Goal: Find specific page/section: Find specific page/section

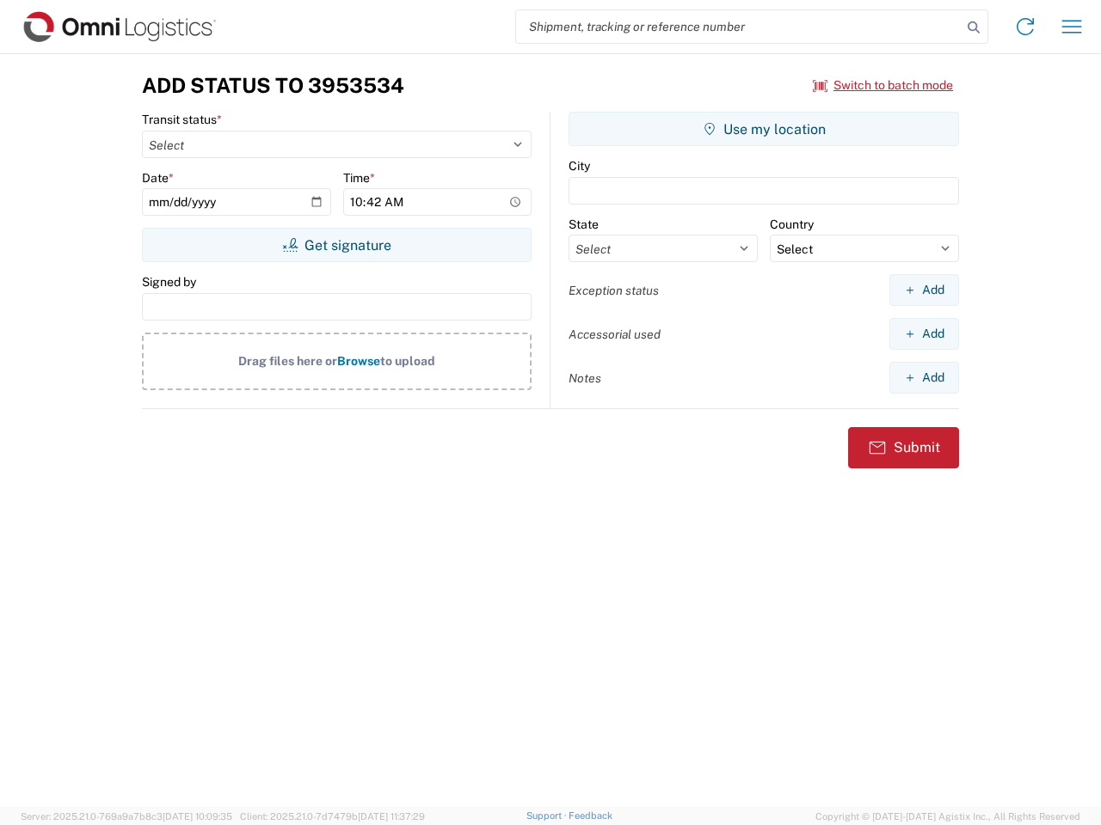
click at [739, 27] on input "search" at bounding box center [738, 26] width 445 height 33
click at [973, 28] on icon at bounding box center [973, 27] width 24 height 24
click at [1025, 27] on icon at bounding box center [1025, 27] width 28 height 28
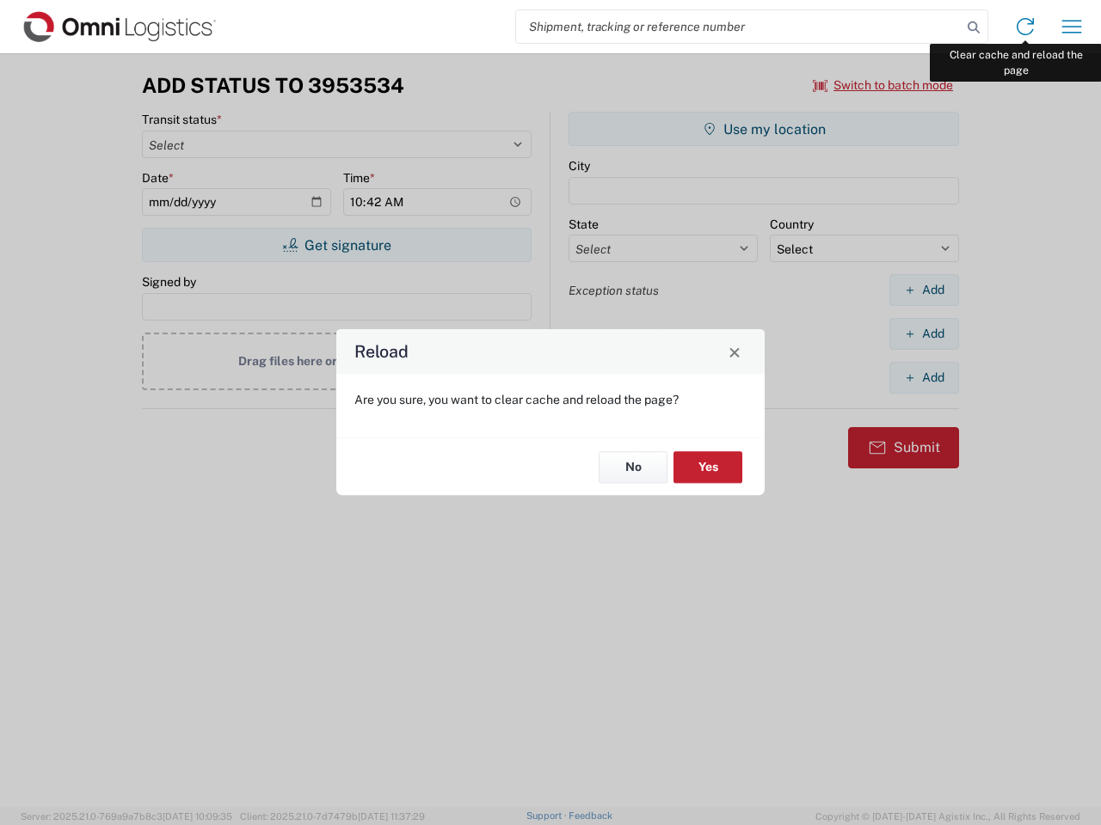
click at [1071, 27] on div "Reload Are you sure, you want to clear cache and reload the page? No Yes" at bounding box center [550, 412] width 1101 height 825
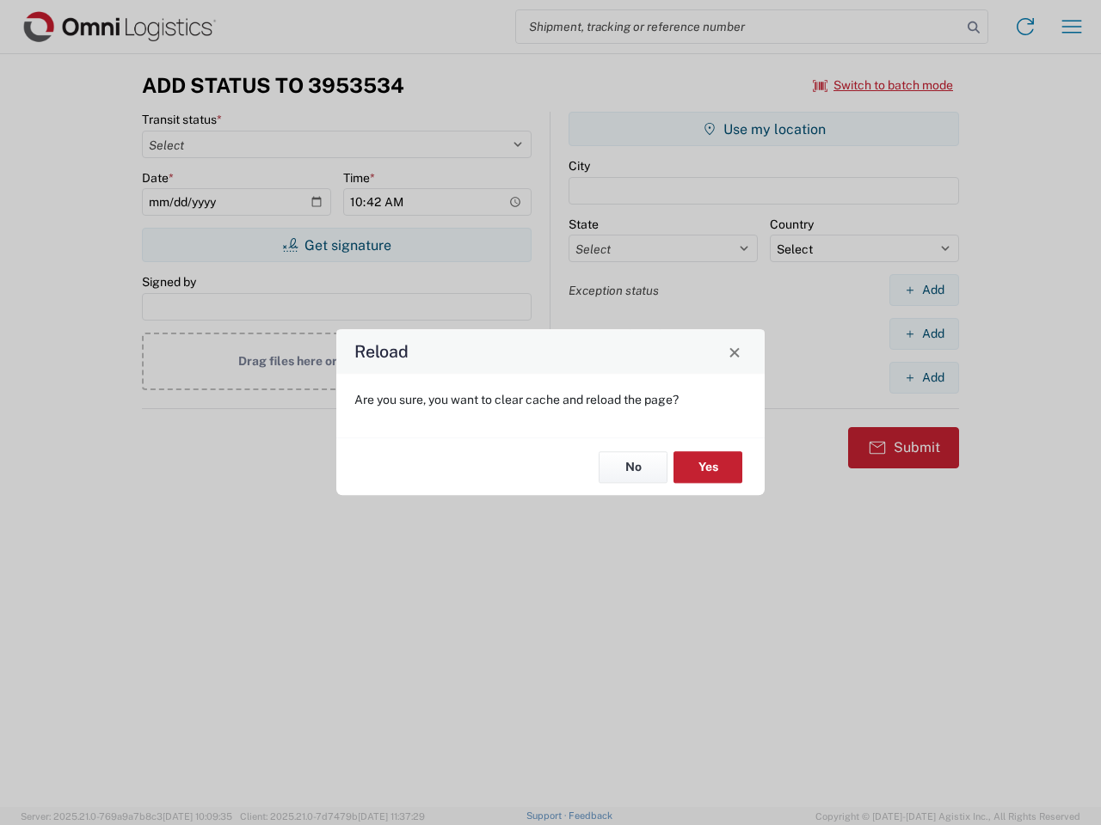
click at [883, 85] on div "Reload Are you sure, you want to clear cache and reload the page? No Yes" at bounding box center [550, 412] width 1101 height 825
click at [336, 245] on div "Reload Are you sure, you want to clear cache and reload the page? No Yes" at bounding box center [550, 412] width 1101 height 825
click at [763, 129] on div "Reload Are you sure, you want to clear cache and reload the page? No Yes" at bounding box center [550, 412] width 1101 height 825
click at [923, 290] on div "Reload Are you sure, you want to clear cache and reload the page? No Yes" at bounding box center [550, 412] width 1101 height 825
click at [923, 334] on div "Reload Are you sure, you want to clear cache and reload the page? No Yes" at bounding box center [550, 412] width 1101 height 825
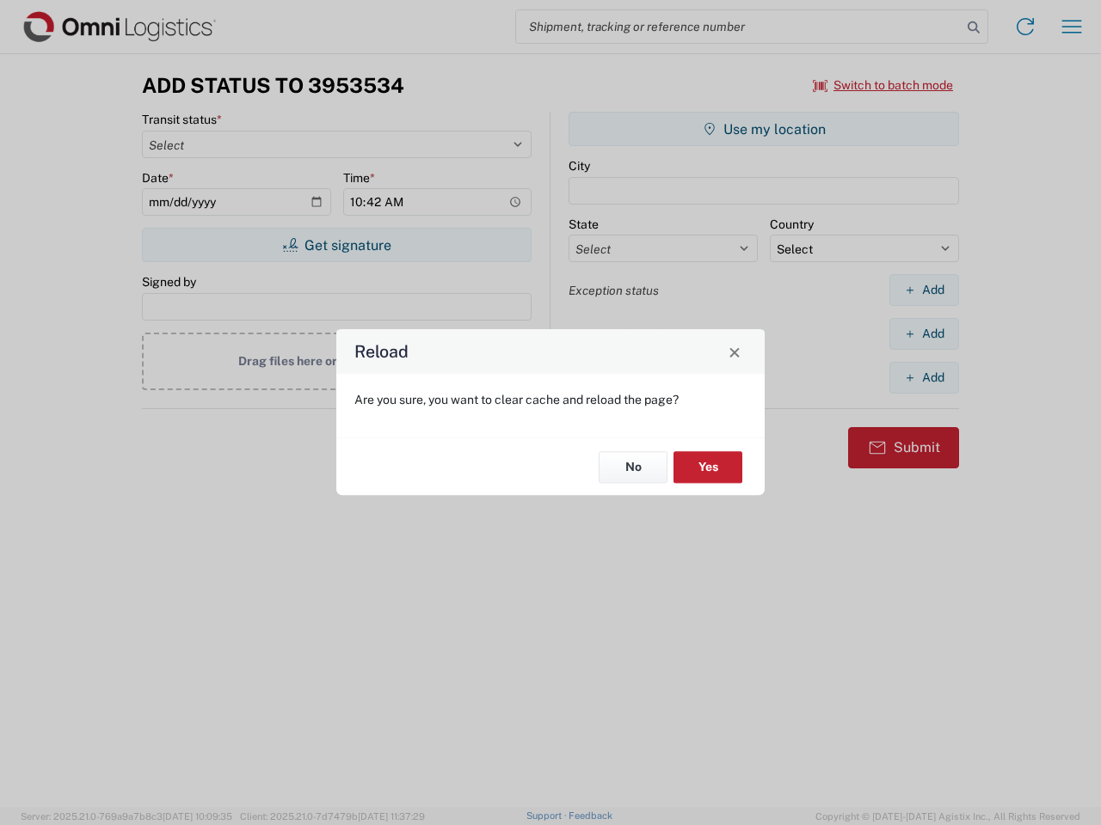
click at [923, 377] on div "Reload Are you sure, you want to clear cache and reload the page? No Yes" at bounding box center [550, 412] width 1101 height 825
